Goal: Transaction & Acquisition: Purchase product/service

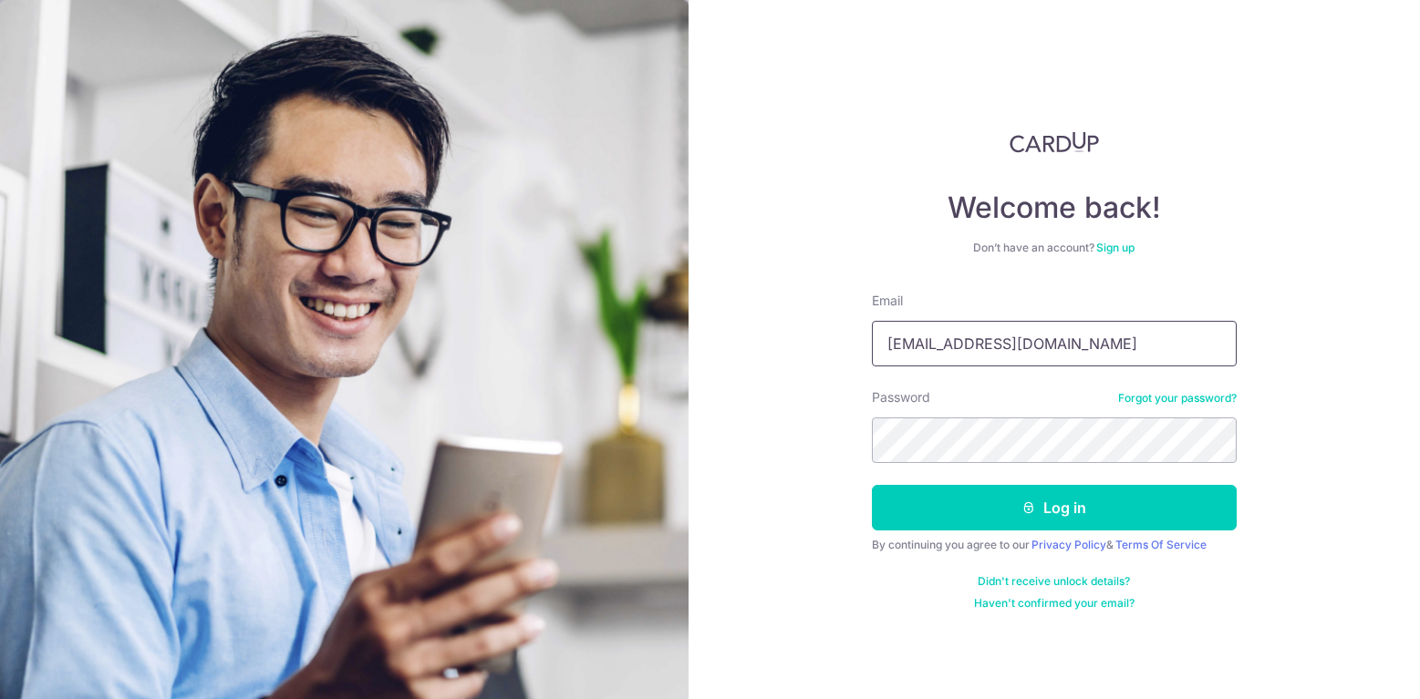
type input "[EMAIL_ADDRESS][DOMAIN_NAME]"
click at [872, 485] on button "Log in" at bounding box center [1054, 508] width 365 height 46
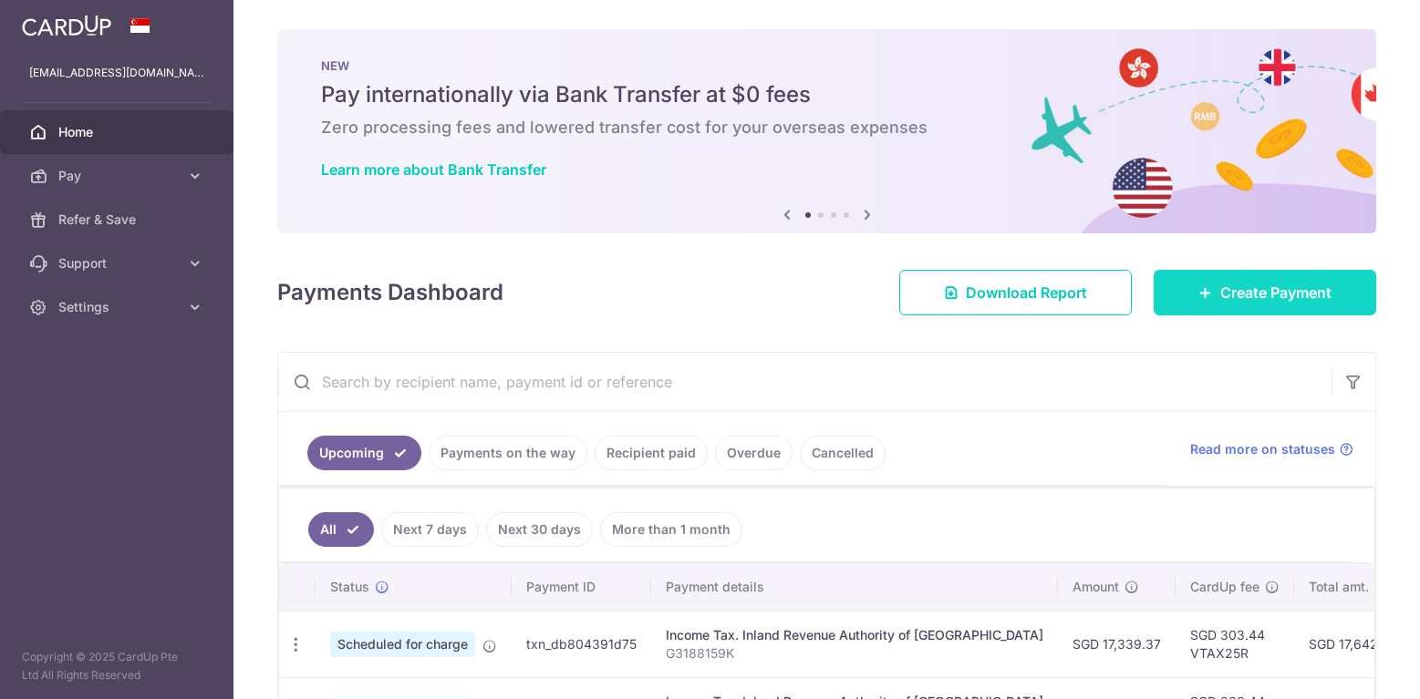
click at [1271, 284] on span "Create Payment" at bounding box center [1275, 293] width 111 height 22
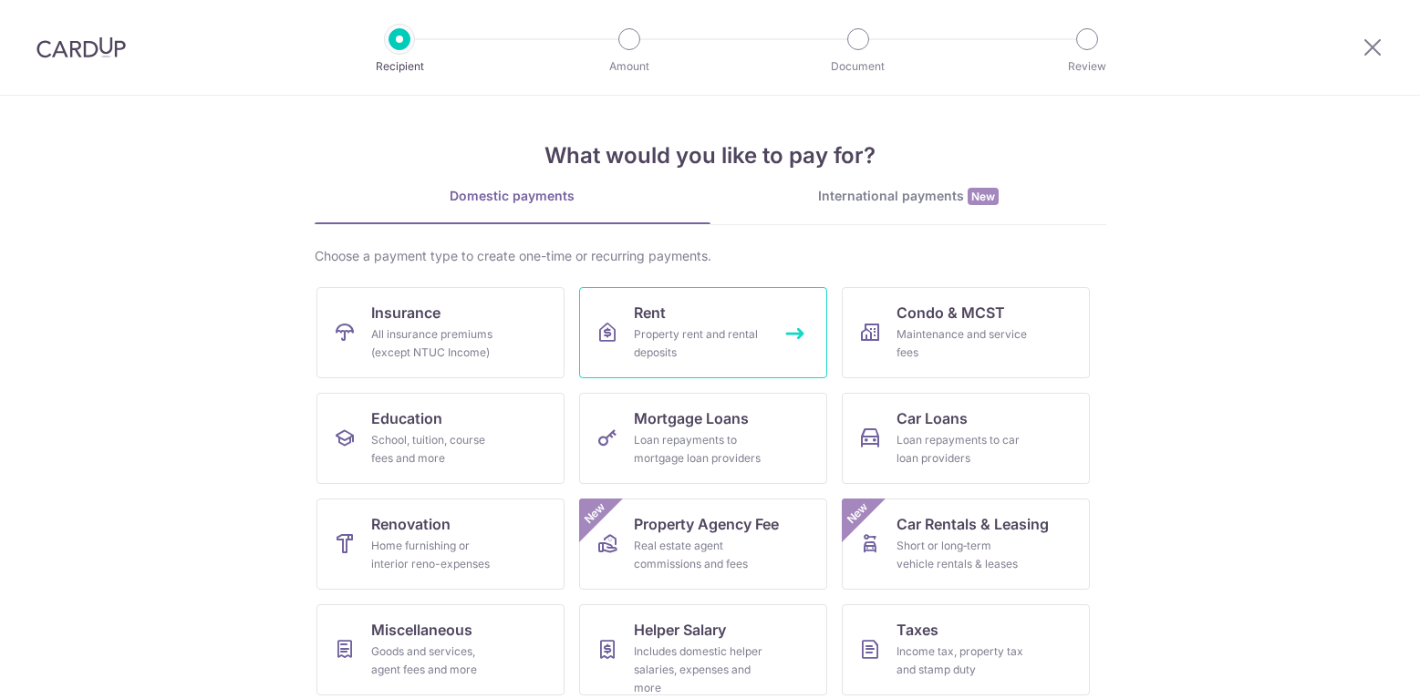
click at [669, 329] on div "Property rent and rental deposits" at bounding box center [699, 343] width 131 height 36
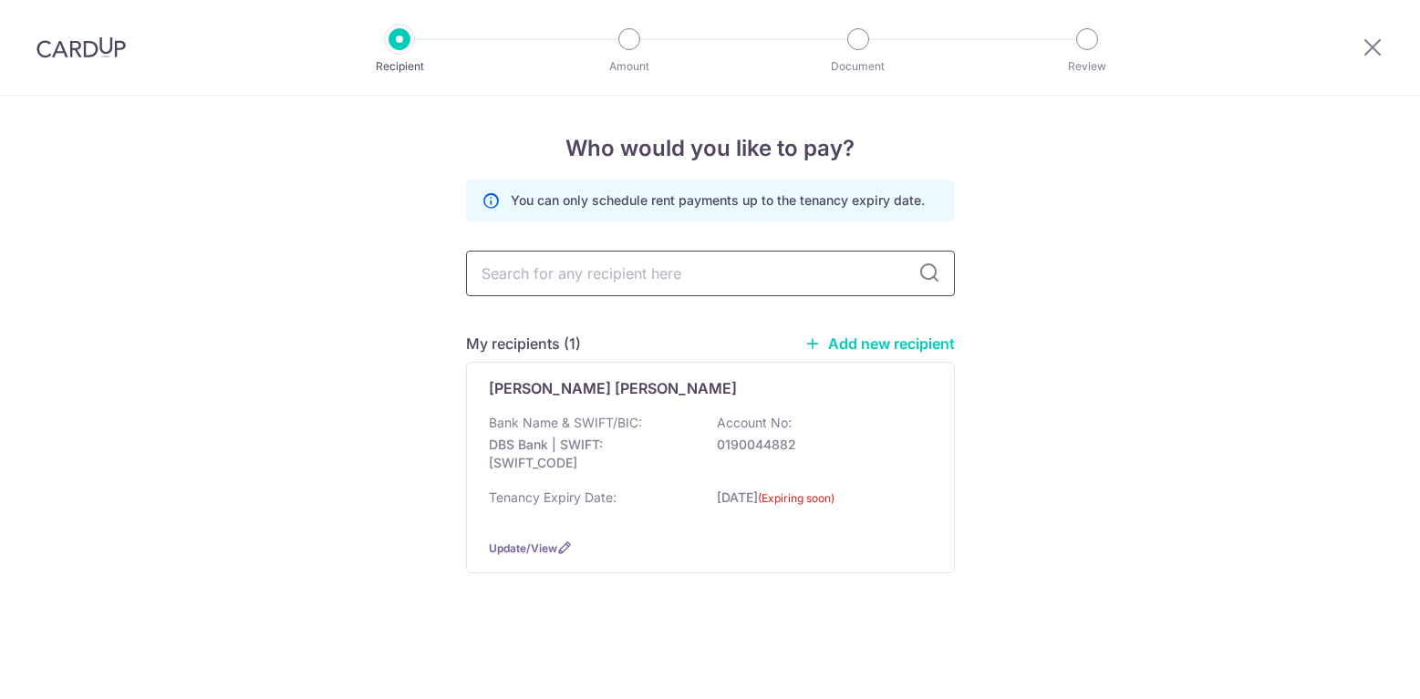
click at [581, 272] on input "text" at bounding box center [710, 274] width 489 height 46
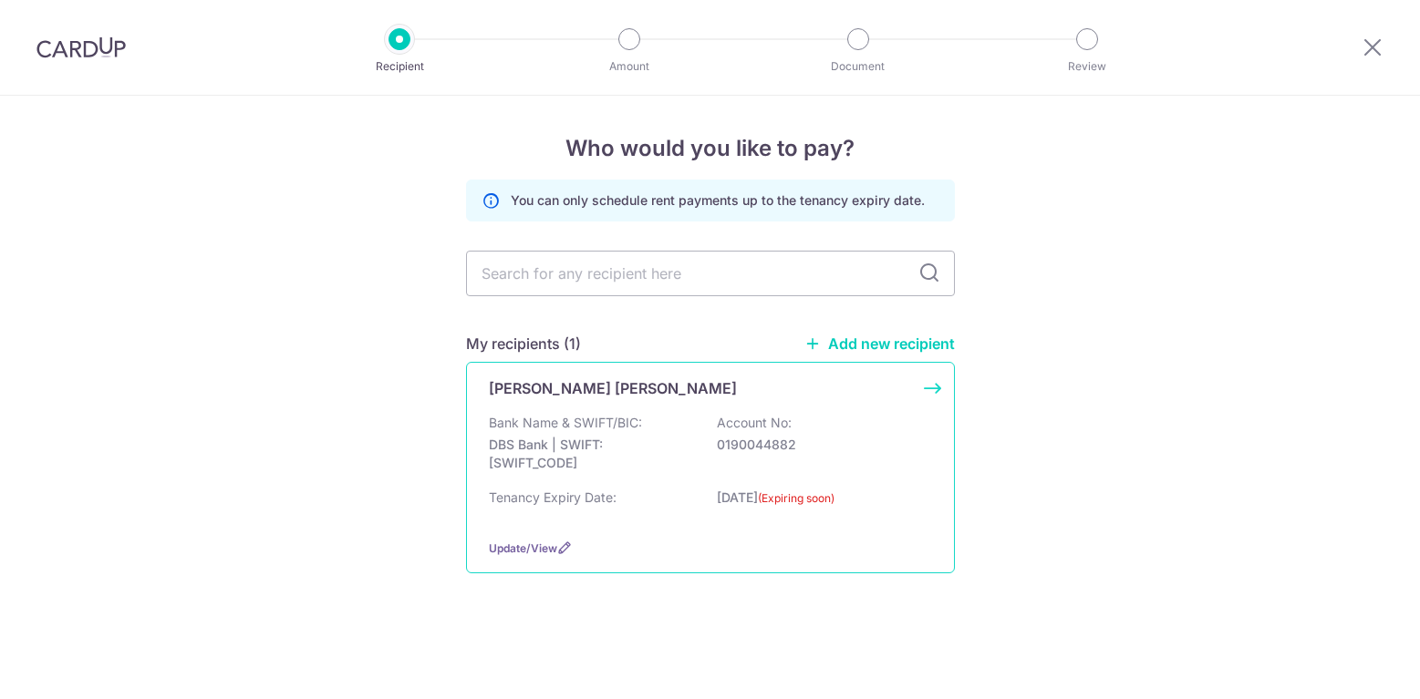
click at [940, 389] on div "Lim Siew Cheng Bank Name & SWIFT/BIC: DBS Bank | SWIFT: DBSSSGSGXXX Account No:…" at bounding box center [710, 468] width 489 height 212
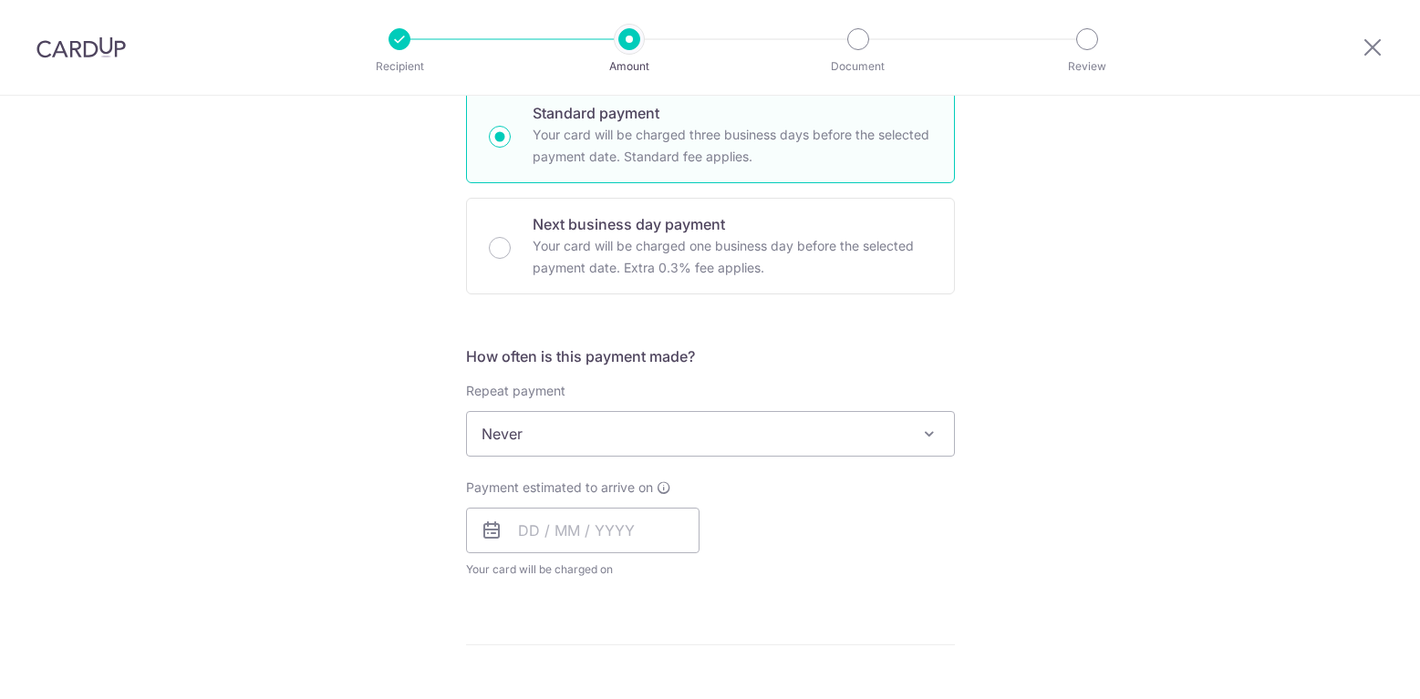
scroll to position [912, 0]
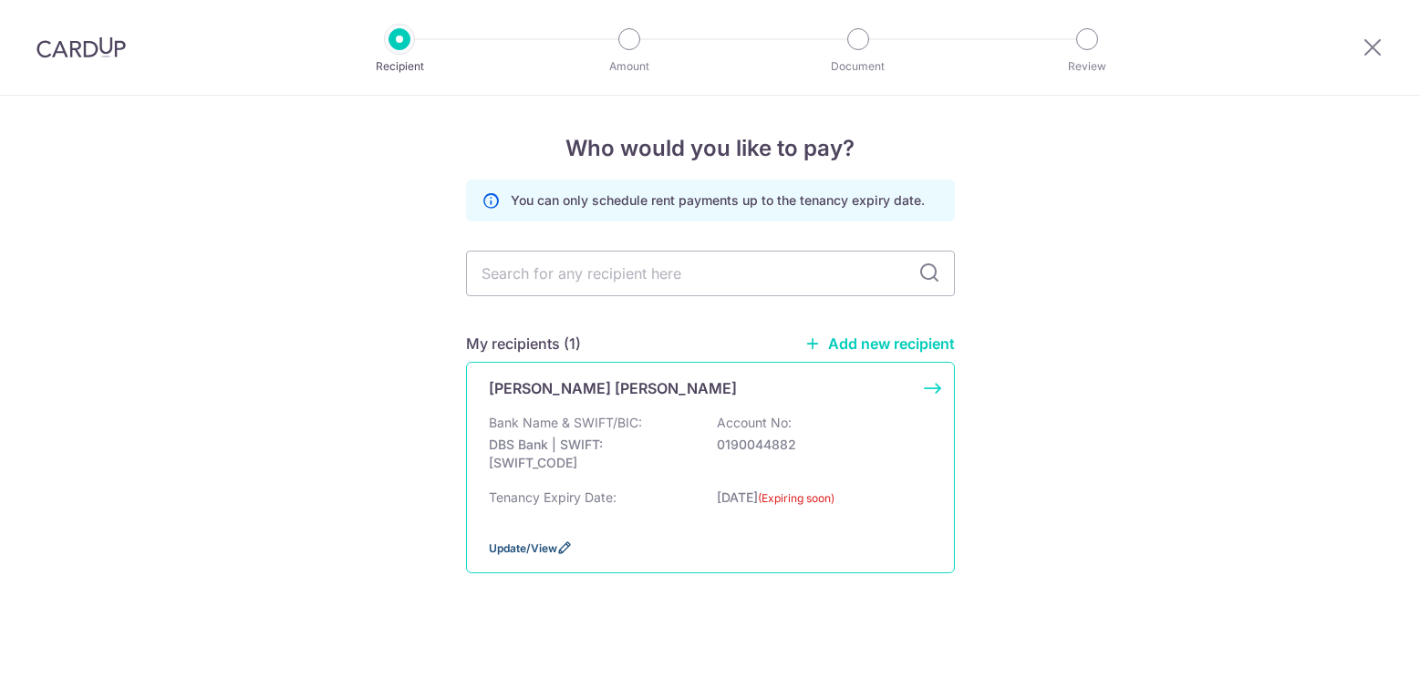
click at [559, 549] on icon at bounding box center [564, 548] width 15 height 15
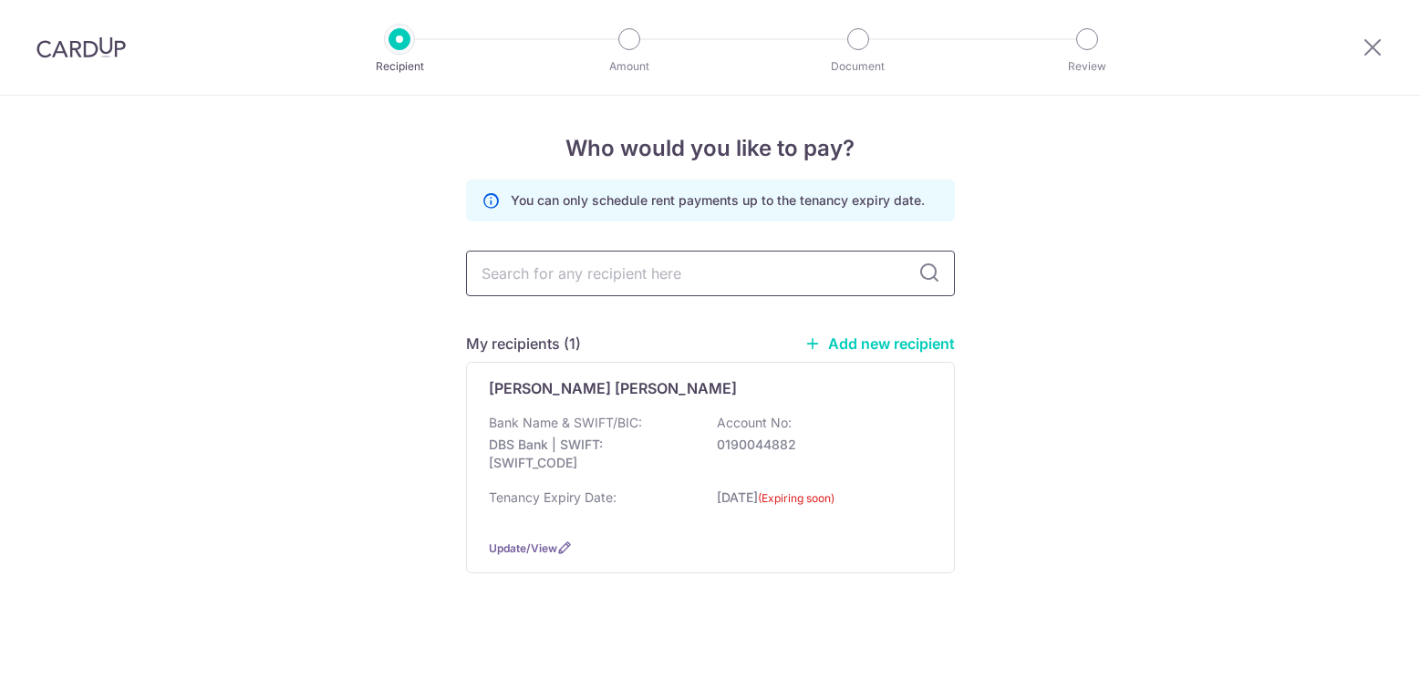
click at [652, 279] on input "text" at bounding box center [710, 274] width 489 height 46
click at [852, 343] on link "Add new recipient" at bounding box center [879, 344] width 150 height 18
